Goal: Information Seeking & Learning: Learn about a topic

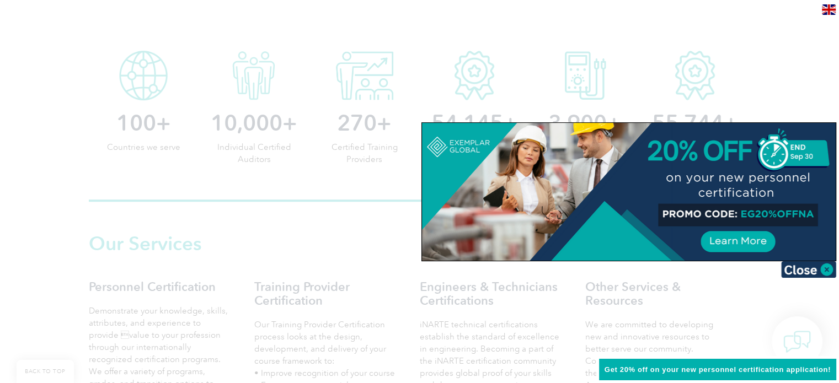
scroll to position [562, 0]
click at [803, 266] on img at bounding box center [808, 270] width 55 height 17
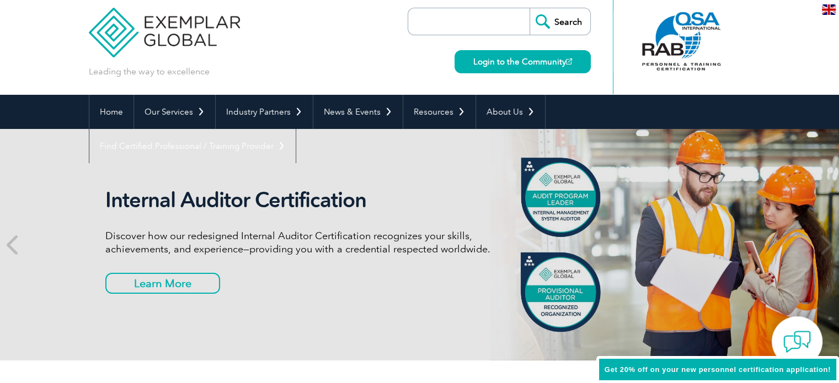
scroll to position [0, 0]
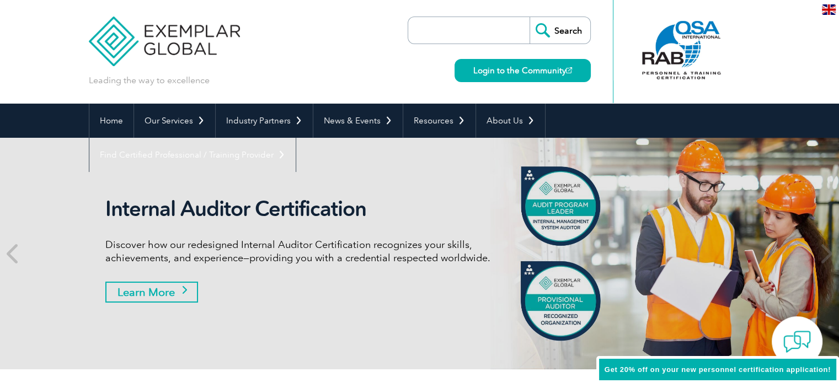
click at [158, 295] on link "Learn More" at bounding box center [151, 292] width 93 height 21
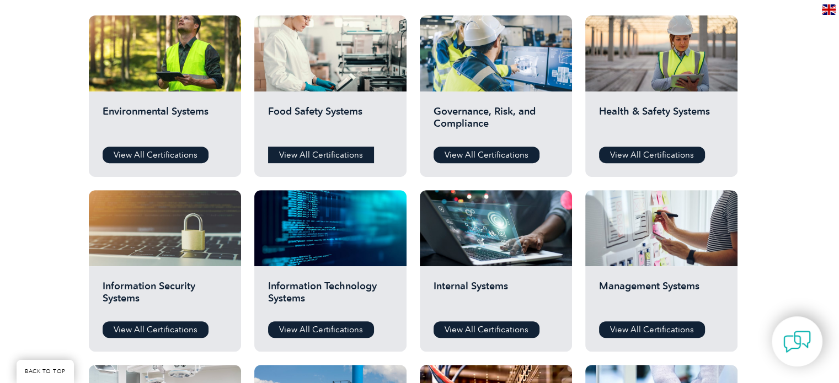
scroll to position [417, 0]
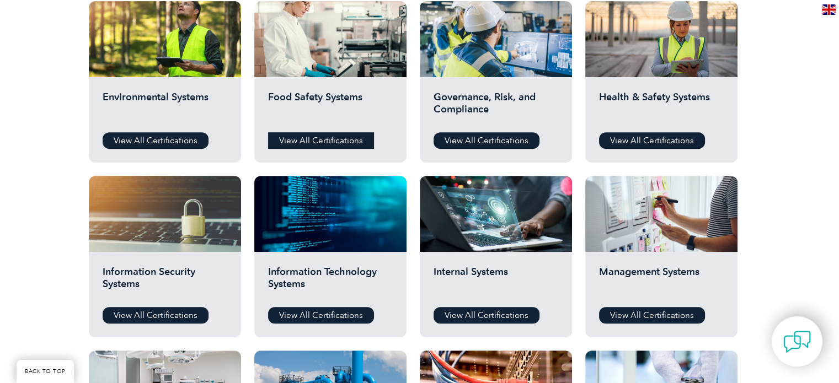
click at [327, 137] on link "View All Certifications" at bounding box center [321, 140] width 106 height 17
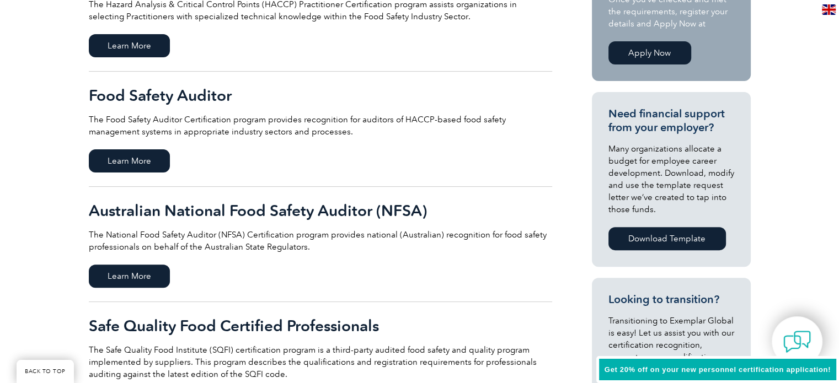
scroll to position [326, 0]
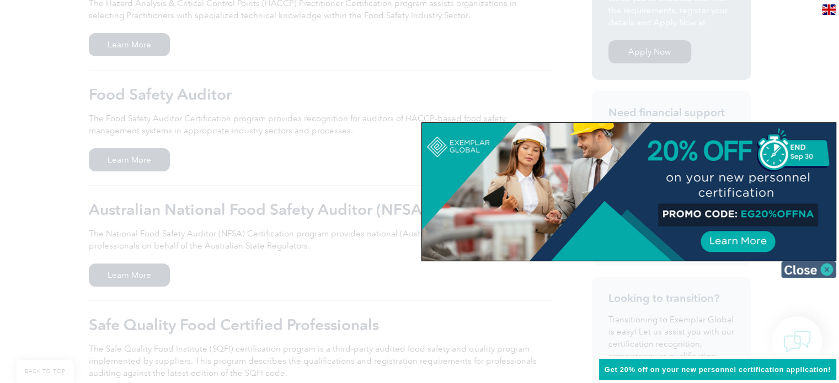
click at [817, 264] on img at bounding box center [808, 270] width 55 height 17
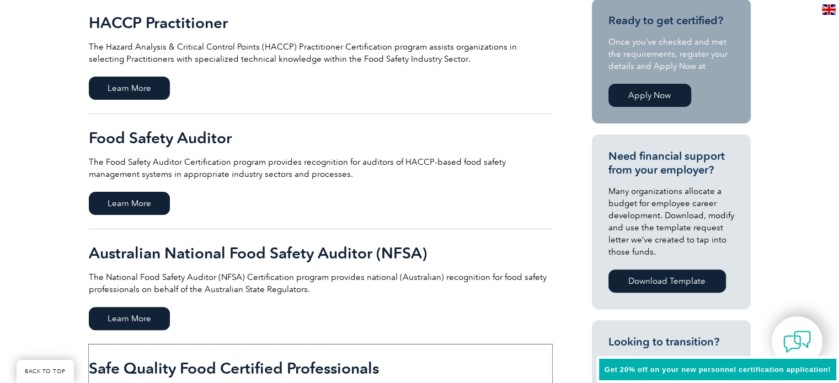
scroll to position [280, 0]
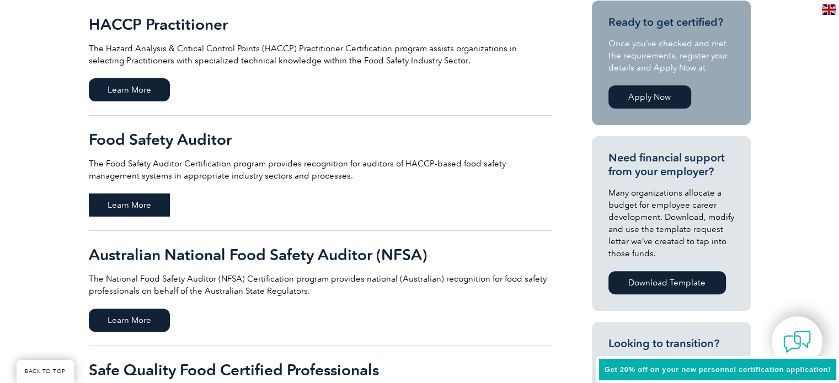
click at [151, 215] on span "Learn More" at bounding box center [129, 205] width 81 height 23
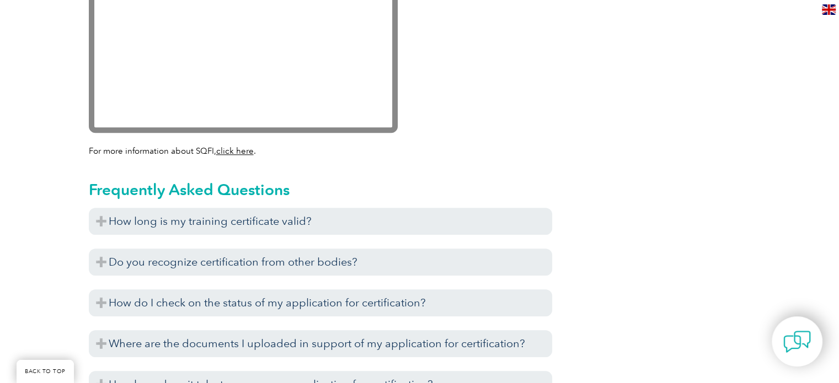
scroll to position [1149, 0]
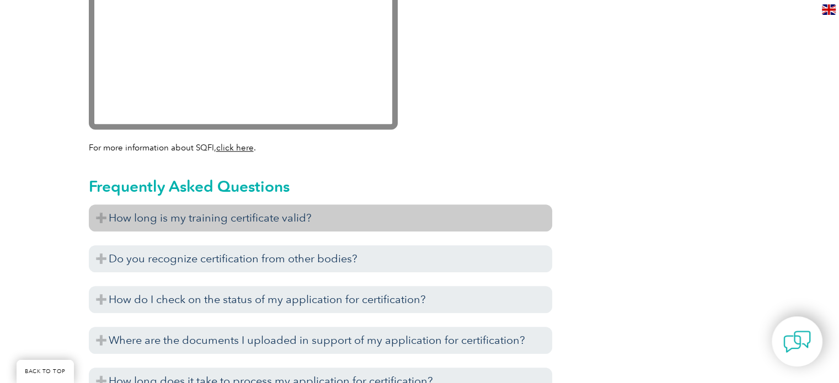
click at [298, 212] on h3 "How long is my training certificate valid?" at bounding box center [320, 218] width 463 height 27
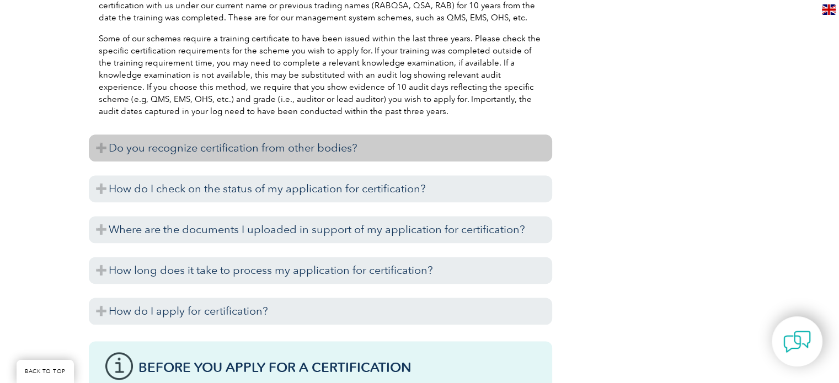
scroll to position [1397, 0]
click at [438, 149] on h3 "Do you recognize certification from other bodies?" at bounding box center [320, 149] width 463 height 27
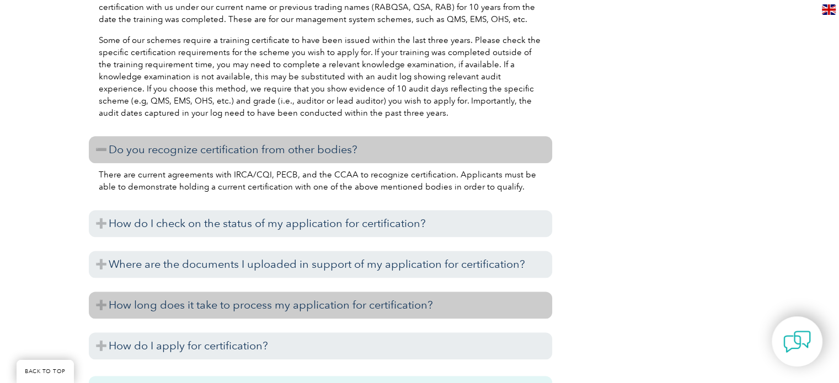
click at [399, 296] on h3 "How long does it take to process my application for certification?" at bounding box center [320, 305] width 463 height 27
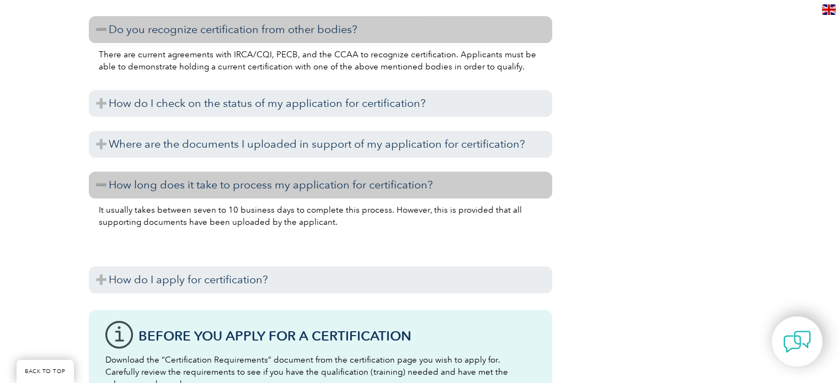
scroll to position [1518, 0]
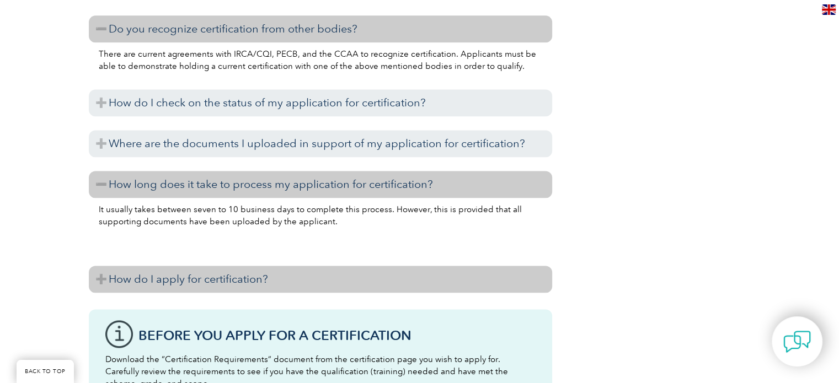
click at [415, 271] on h3 "How do I apply for certification?" at bounding box center [320, 279] width 463 height 27
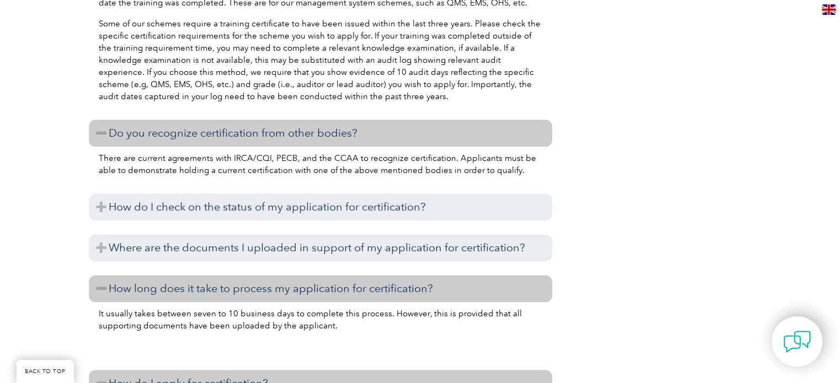
scroll to position [1412, 0]
click at [337, 157] on p "There are current agreements with IRCA/CQI, PECB, and the CCAA to recognize cer…" at bounding box center [321, 165] width 444 height 24
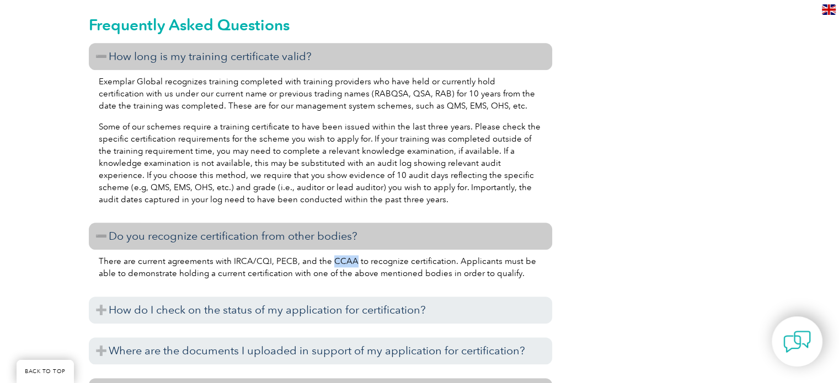
scroll to position [1310, 0]
click at [451, 105] on p "Exemplar Global recognizes training completed with training providers who have …" at bounding box center [321, 94] width 444 height 36
click at [435, 108] on p "Exemplar Global recognizes training completed with training providers who have …" at bounding box center [321, 94] width 444 height 36
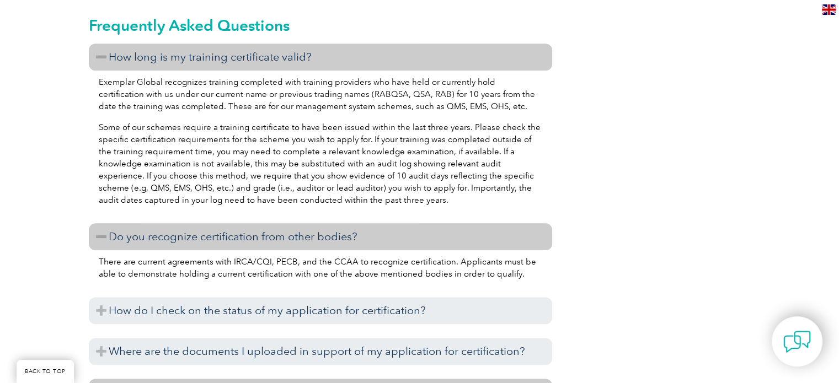
click at [711, 57] on div "General Overview The Safe Quality Food Institute (SQFI) partners with Exemplar …" at bounding box center [420, 200] width 662 height 2524
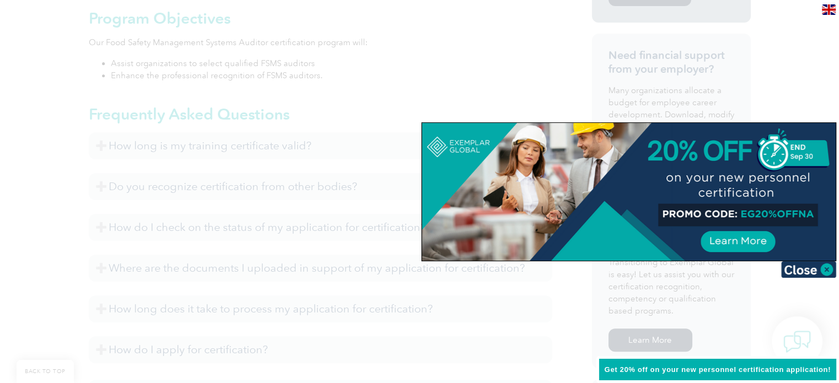
scroll to position [462, 0]
click at [802, 274] on img at bounding box center [808, 270] width 55 height 17
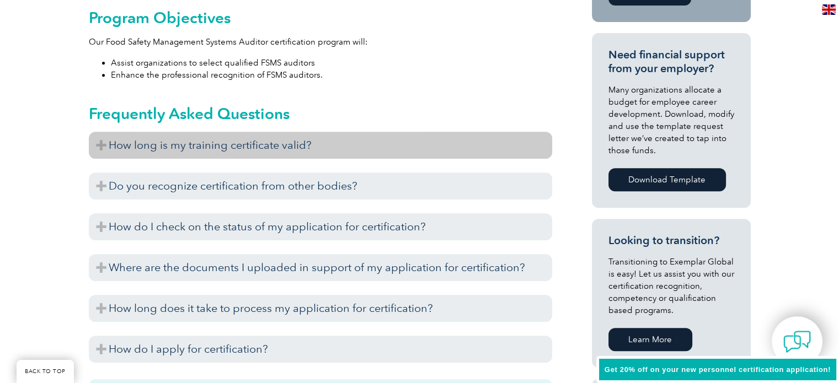
click at [300, 151] on h3 "How long is my training certificate valid?" at bounding box center [320, 145] width 463 height 27
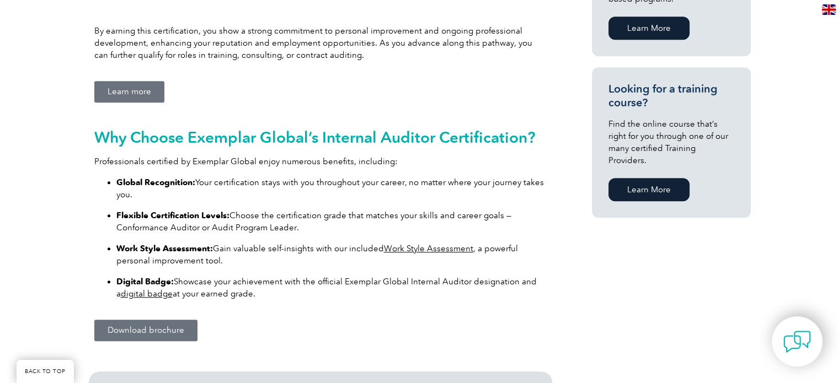
scroll to position [695, 0]
click at [169, 322] on link "Download brochure" at bounding box center [145, 331] width 103 height 22
click at [456, 114] on div "Why Choose Exemplar Global’s Internal Auditor Certification? Professionals cert…" at bounding box center [320, 211] width 452 height 195
click at [405, 84] on div "Learn more" at bounding box center [320, 92] width 452 height 22
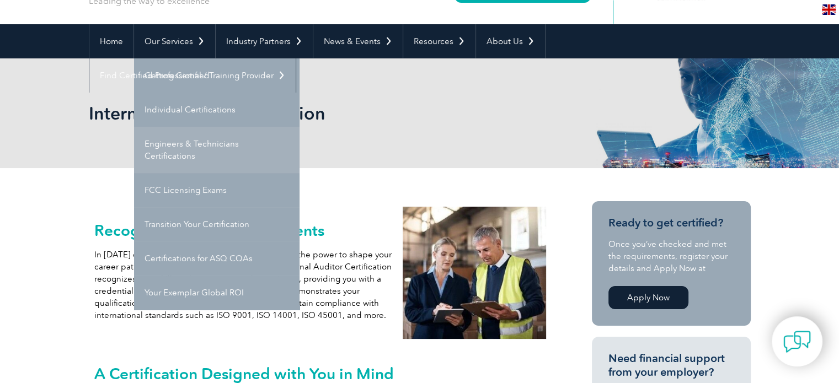
scroll to position [79, 0]
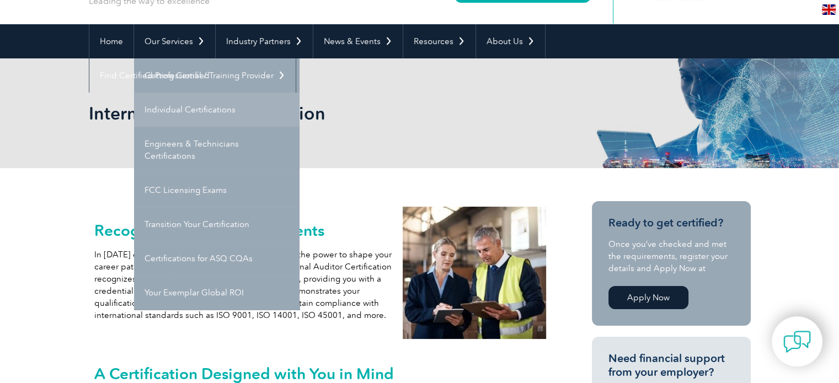
click at [197, 108] on link "Individual Certifications" at bounding box center [217, 110] width 166 height 34
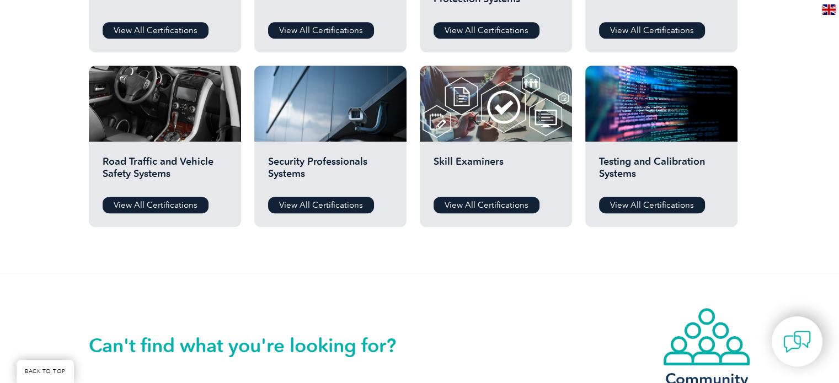
scroll to position [879, 0]
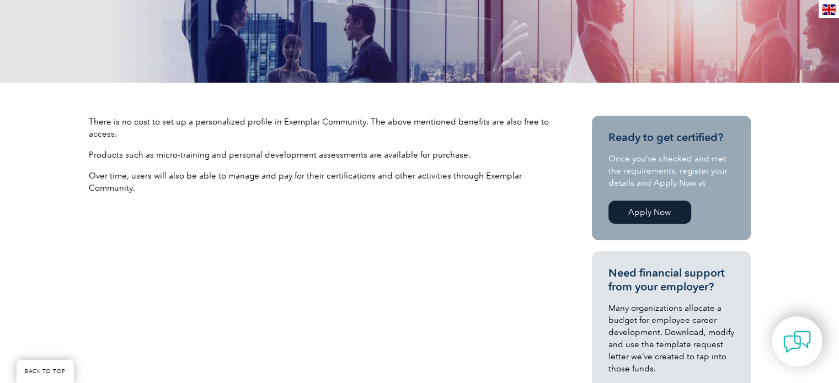
scroll to position [280, 0]
click at [633, 208] on link "Apply Now" at bounding box center [650, 211] width 83 height 23
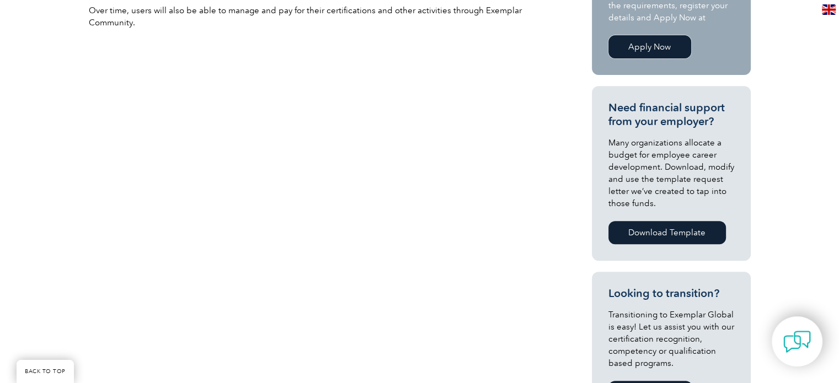
scroll to position [446, 0]
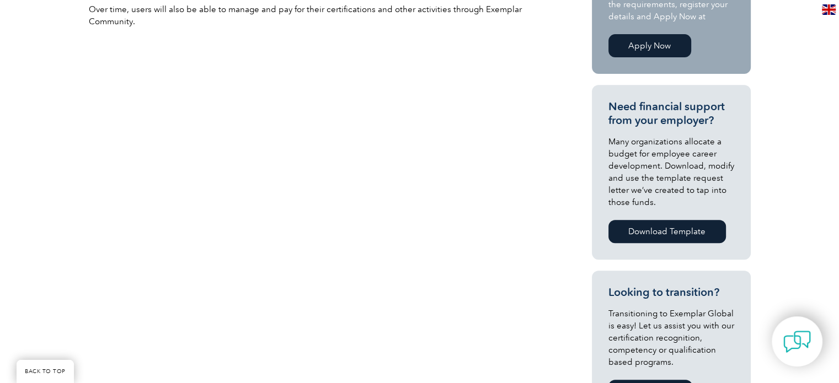
click at [691, 232] on link "Download Template" at bounding box center [668, 231] width 118 height 23
